Goal: Task Accomplishment & Management: Use online tool/utility

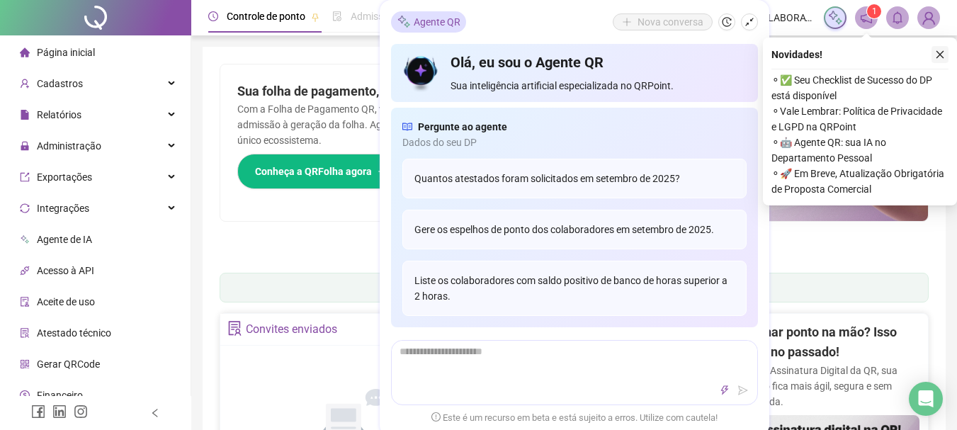
click at [939, 51] on icon "close" at bounding box center [940, 55] width 10 height 10
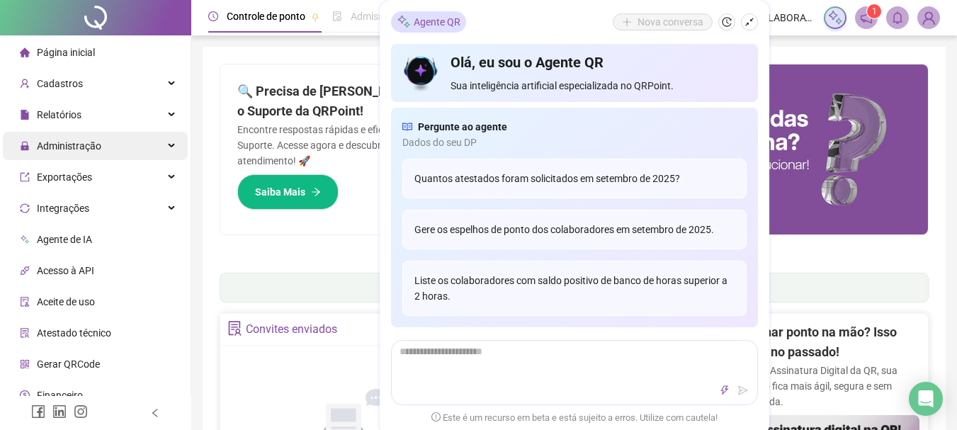
click at [64, 140] on span "Administração" at bounding box center [69, 145] width 64 height 11
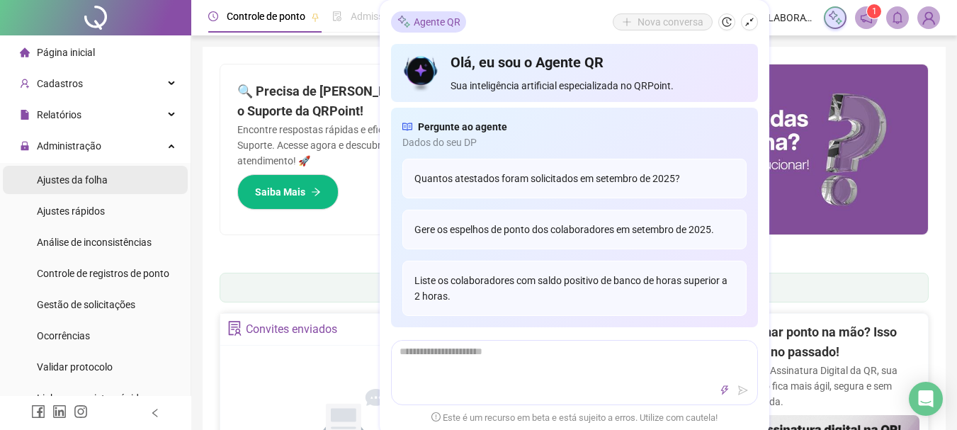
click at [90, 179] on span "Ajustes da folha" at bounding box center [72, 179] width 71 height 11
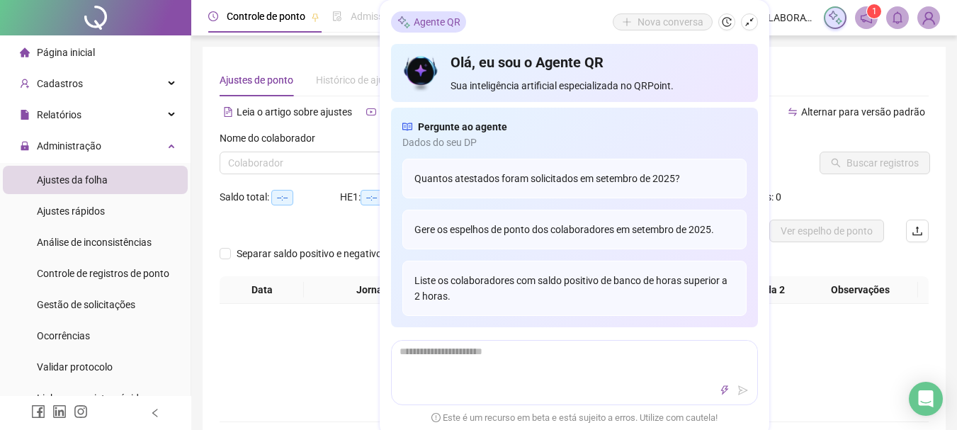
click at [820, 64] on div "Ajustes de ponto Histórico de ajustes" at bounding box center [574, 80] width 709 height 33
click at [753, 23] on icon "shrink" at bounding box center [750, 22] width 10 height 10
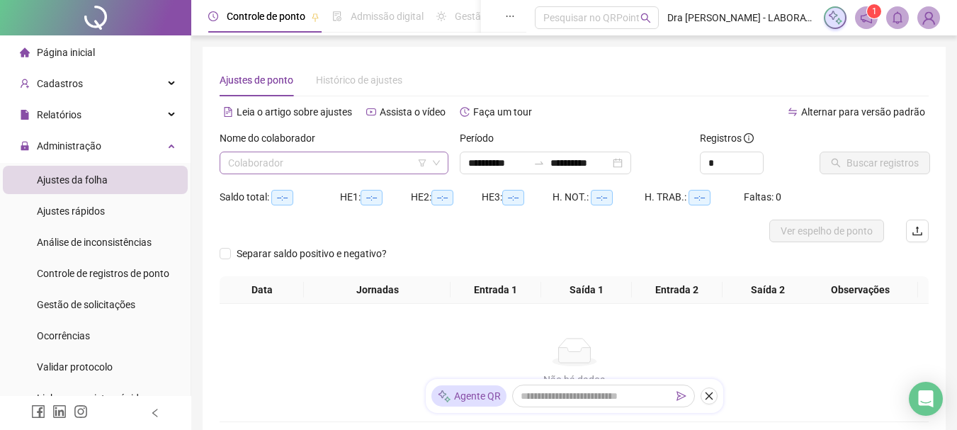
click at [349, 168] on input "search" at bounding box center [327, 162] width 199 height 21
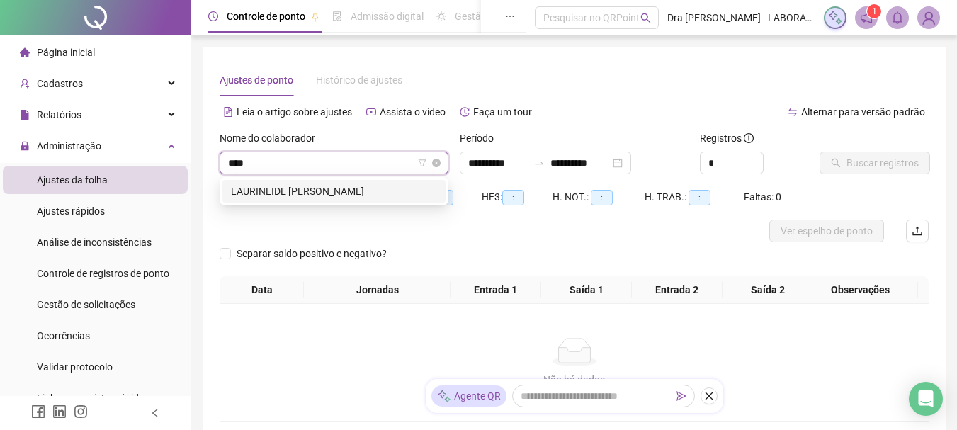
type input "*****"
click at [331, 197] on div "LAURINEIDE [PERSON_NAME]" at bounding box center [334, 191] width 206 height 16
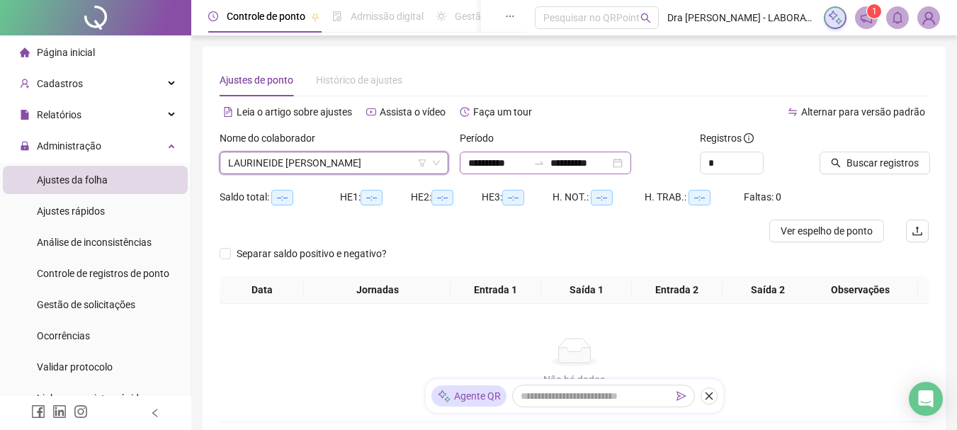
click at [543, 164] on icon "swap-right" at bounding box center [539, 163] width 9 height 3
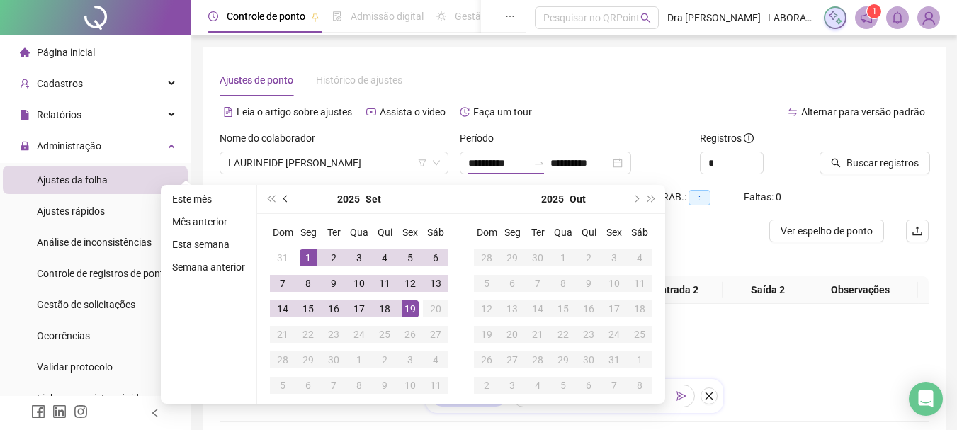
click at [278, 199] on div "2025 Set" at bounding box center [359, 199] width 204 height 29
click at [285, 199] on span "prev-year" at bounding box center [286, 199] width 7 height 7
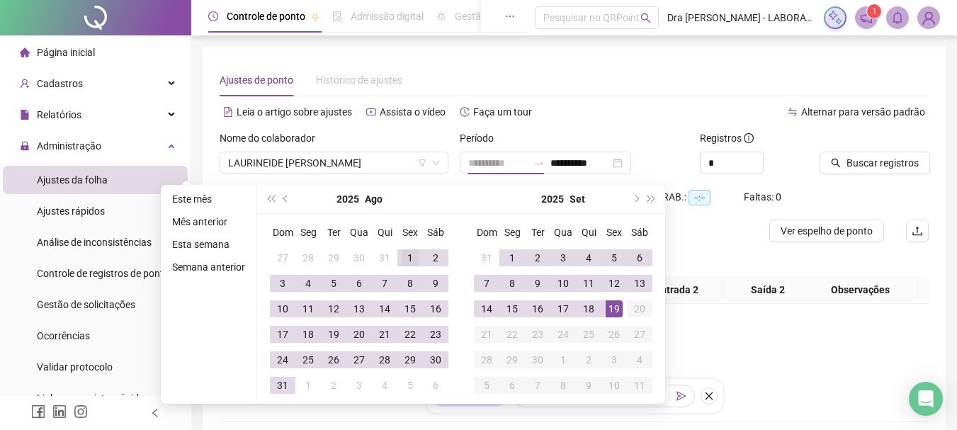
type input "**********"
drag, startPoint x: 412, startPoint y: 261, endPoint x: 337, endPoint y: 371, distance: 132.6
click at [408, 262] on div "1" at bounding box center [410, 257] width 17 height 17
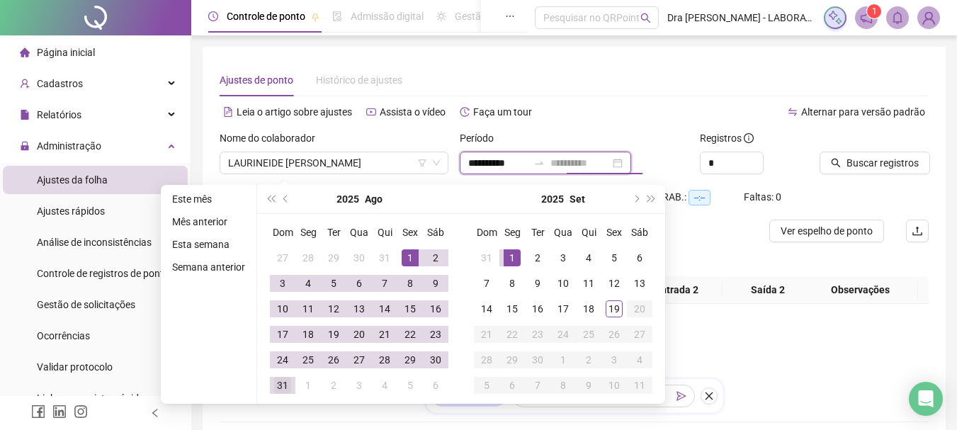
type input "**********"
drag, startPoint x: 285, startPoint y: 387, endPoint x: 352, endPoint y: 372, distance: 68.9
click at [287, 383] on div "31" at bounding box center [282, 385] width 17 height 17
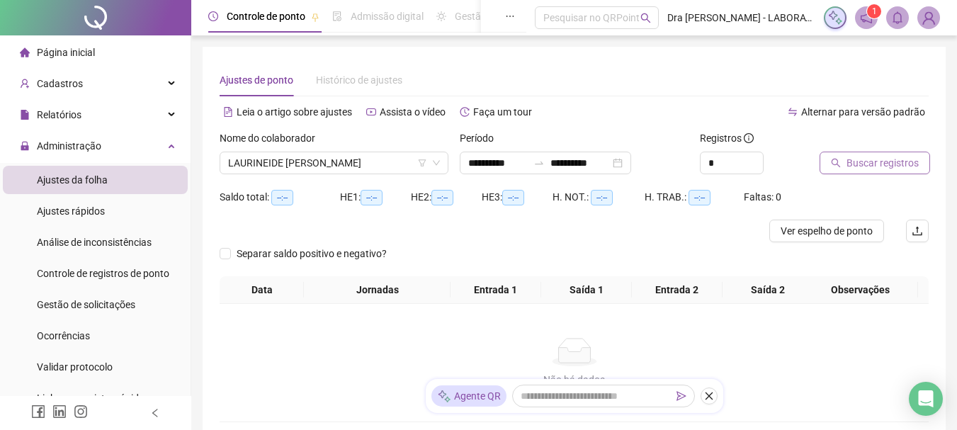
click at [900, 163] on span "Buscar registros" at bounding box center [883, 163] width 72 height 16
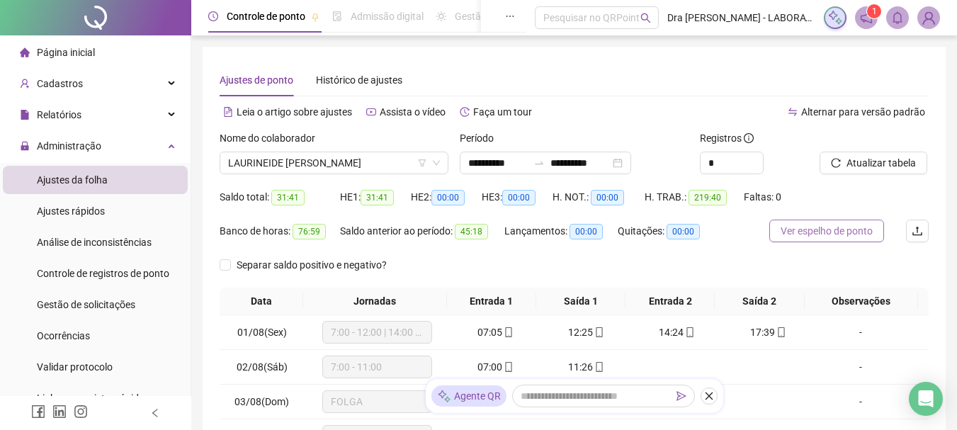
scroll to position [71, 0]
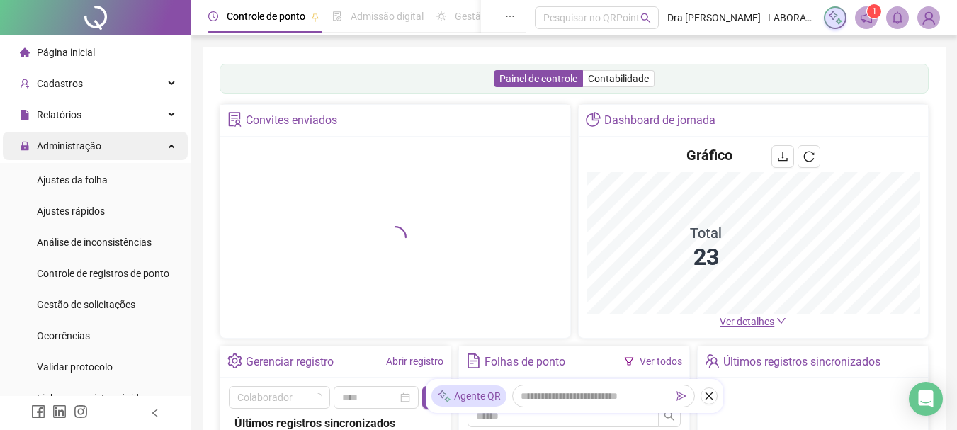
click at [83, 145] on span "Administração" at bounding box center [69, 145] width 64 height 11
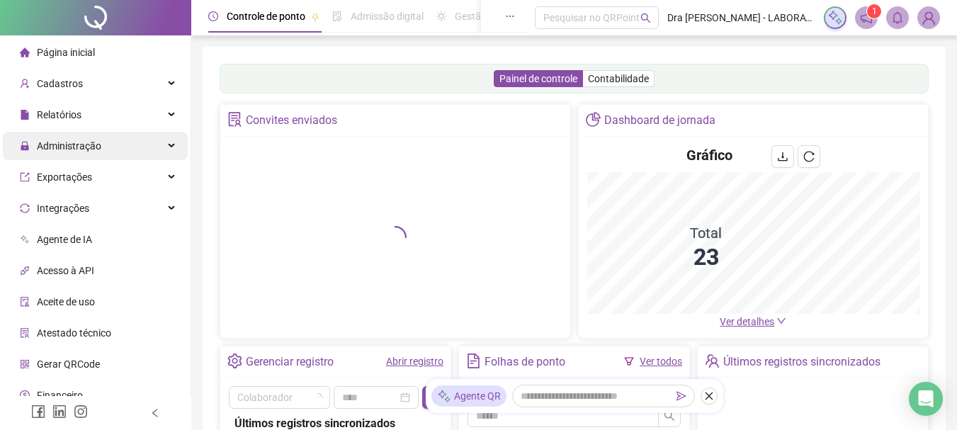
click at [88, 151] on span "Administração" at bounding box center [69, 145] width 64 height 11
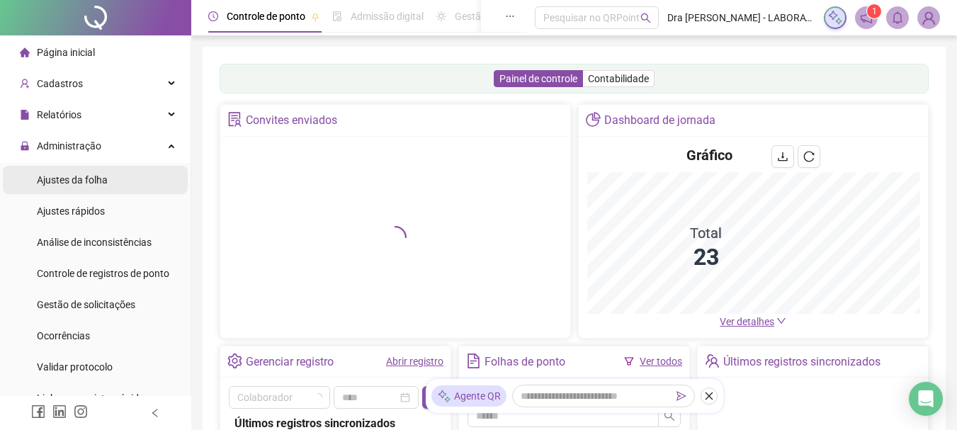
click at [81, 186] on span "Ajustes da folha" at bounding box center [72, 179] width 71 height 11
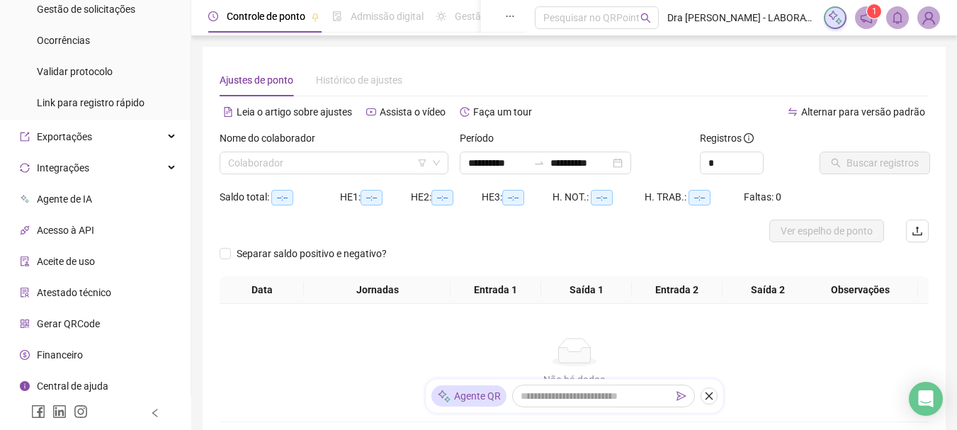
scroll to position [300, 0]
